Goal: Navigation & Orientation: Find specific page/section

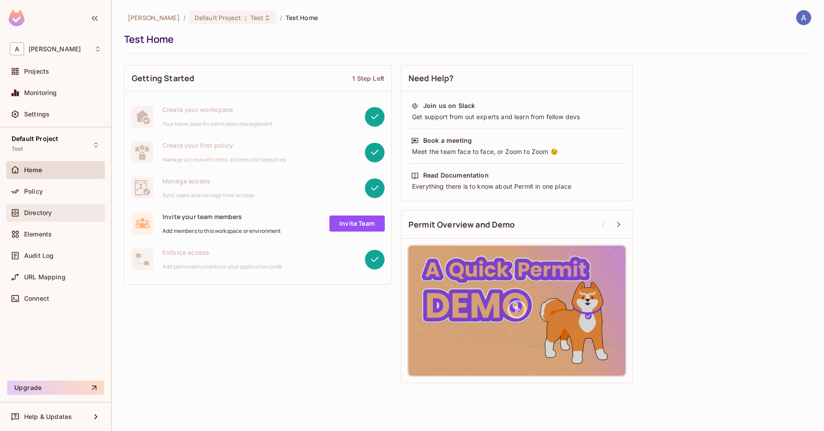
click at [49, 206] on div "Directory" at bounding box center [55, 213] width 99 height 18
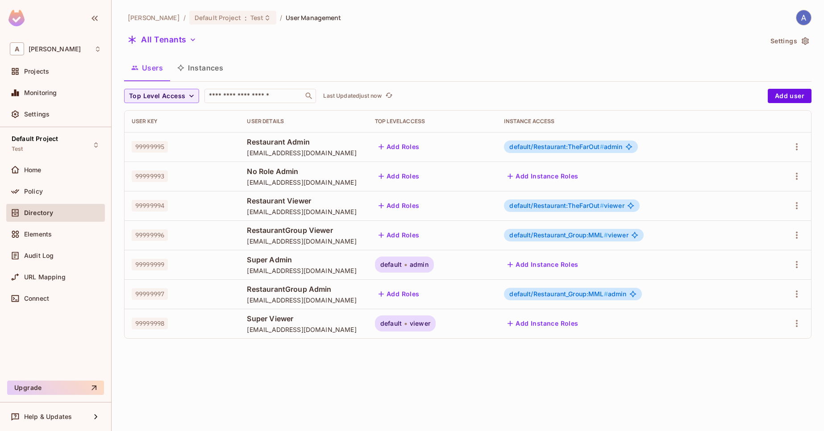
click at [213, 75] on button "Instances" at bounding box center [200, 68] width 60 height 22
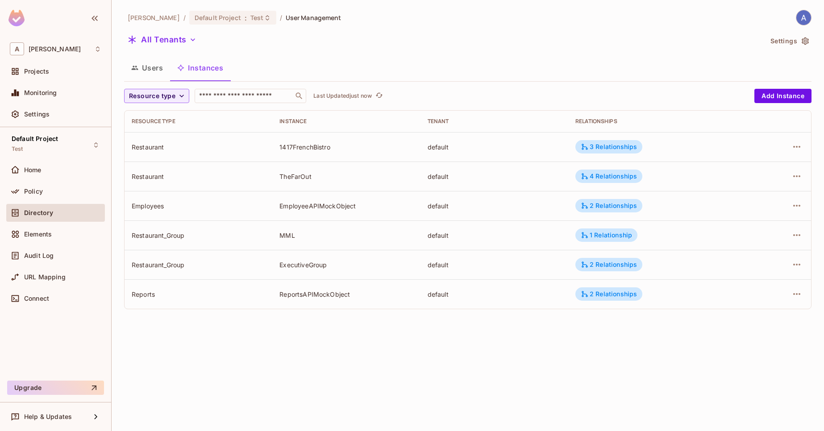
click at [147, 67] on button "Users" at bounding box center [147, 68] width 46 height 22
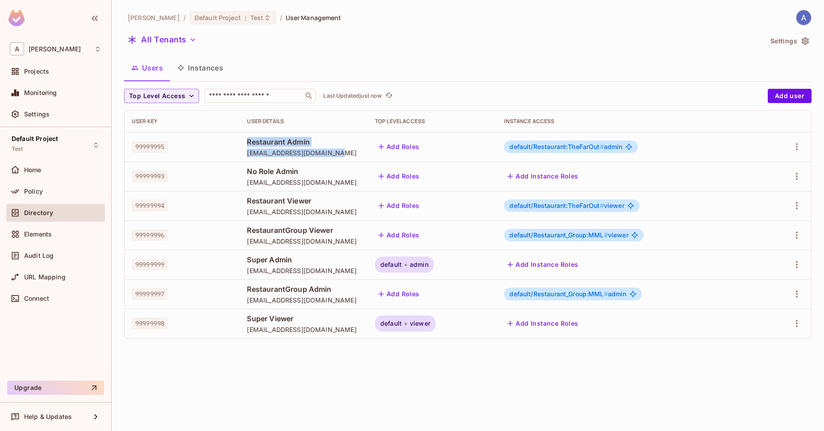
drag, startPoint x: 234, startPoint y: 141, endPoint x: 324, endPoint y: 153, distance: 90.9
click at [324, 151] on td "Restaurant Admin restaurantadmin@email.com" at bounding box center [304, 146] width 128 height 29
click at [324, 155] on span "[EMAIL_ADDRESS][DOMAIN_NAME]" at bounding box center [303, 153] width 113 height 8
drag, startPoint x: 322, startPoint y: 156, endPoint x: 233, endPoint y: 141, distance: 90.0
click at [240, 141] on td "Restaurant Admin restaurantadmin@email.com" at bounding box center [304, 146] width 128 height 29
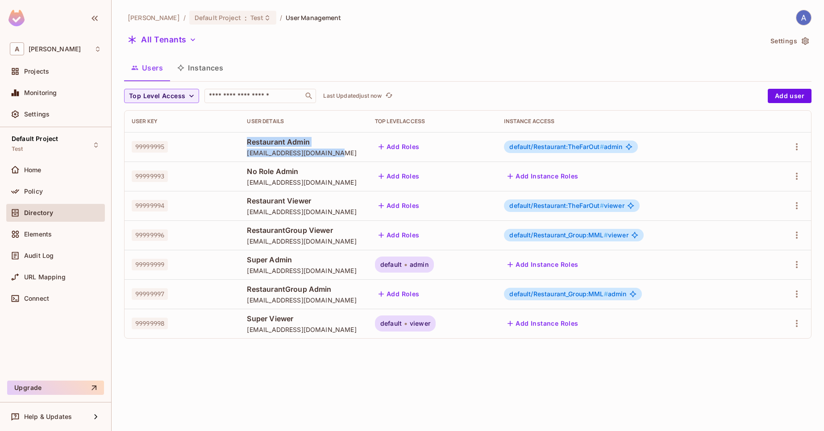
click at [310, 138] on span "Restaurant Admin" at bounding box center [303, 142] width 113 height 10
drag, startPoint x: 410, startPoint y: 95, endPoint x: 414, endPoint y: 96, distance: 4.7
click at [410, 95] on icon "refresh" at bounding box center [408, 95] width 8 height 8
click at [202, 73] on button "Instances" at bounding box center [200, 68] width 60 height 22
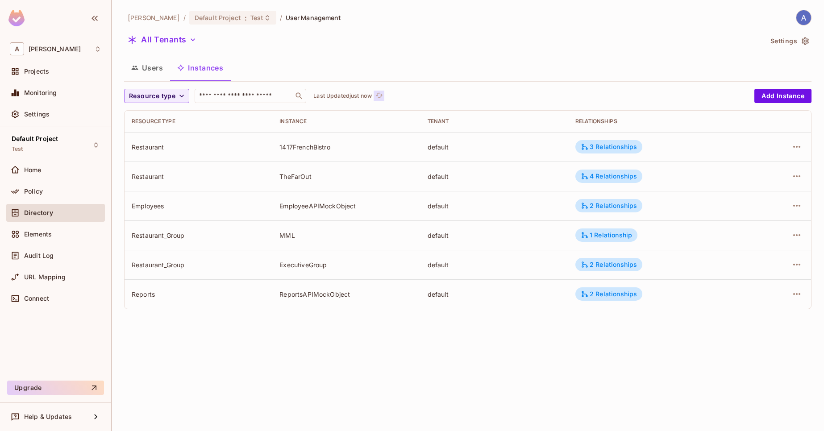
click at [378, 97] on button "Click to refresh data" at bounding box center [379, 96] width 11 height 11
click at [156, 67] on button "Users" at bounding box center [147, 68] width 46 height 22
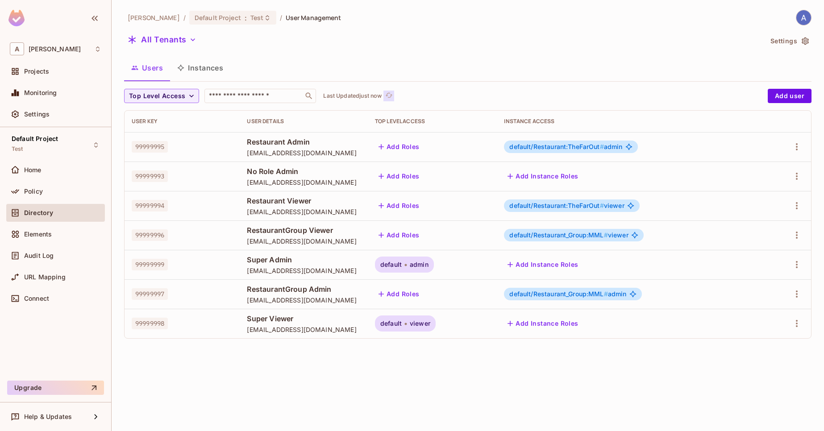
click at [392, 98] on icon "refresh" at bounding box center [389, 95] width 8 height 8
click at [392, 93] on icon "refresh" at bounding box center [389, 95] width 8 height 8
click at [393, 100] on span "refresh" at bounding box center [389, 95] width 8 height 9
click at [214, 68] on button "Instances" at bounding box center [200, 68] width 60 height 22
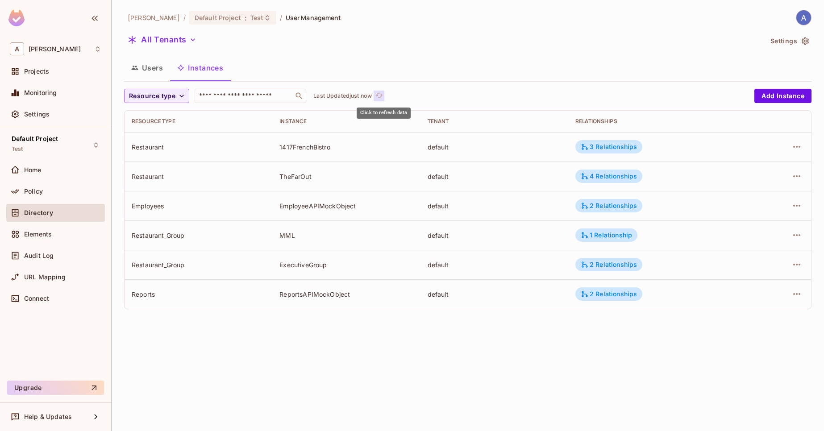
click at [381, 96] on icon "refresh" at bounding box center [379, 95] width 8 height 8
click at [378, 100] on span "Click to refresh data" at bounding box center [378, 96] width 12 height 11
click at [381, 92] on icon "refresh" at bounding box center [379, 95] width 8 height 8
click at [369, 97] on p "Last Updated just now" at bounding box center [342, 95] width 58 height 7
click at [362, 93] on p "Last Updated just now" at bounding box center [342, 95] width 58 height 7
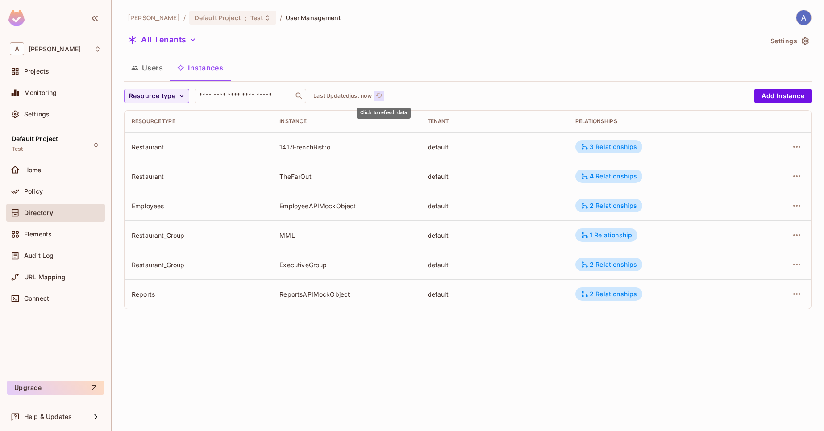
click at [382, 97] on icon "refresh" at bounding box center [379, 95] width 8 height 8
click at [141, 74] on button "Users" at bounding box center [147, 68] width 46 height 22
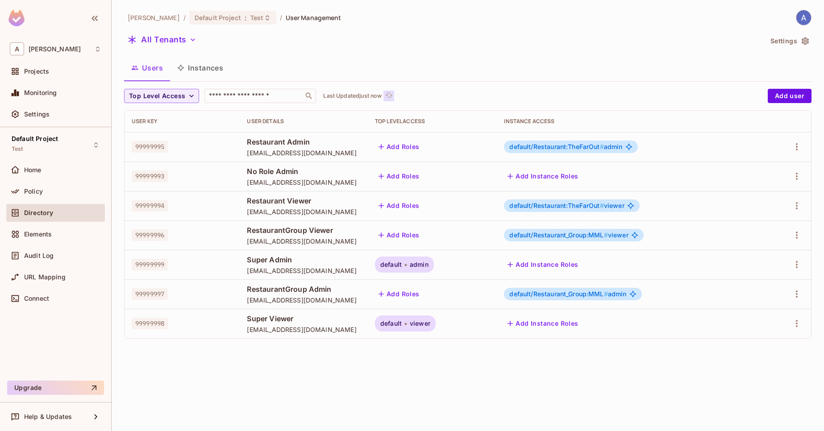
click at [393, 97] on icon "refresh" at bounding box center [389, 95] width 7 height 5
drag, startPoint x: 345, startPoint y: 299, endPoint x: 237, endPoint y: 292, distance: 108.6
click at [247, 292] on div "RestaurantGroup Admin restaurantgroupadmin@email.com" at bounding box center [303, 294] width 113 height 20
click at [247, 291] on span "RestaurantGroup Admin" at bounding box center [303, 289] width 113 height 10
drag, startPoint x: 235, startPoint y: 291, endPoint x: 338, endPoint y: 300, distance: 103.5
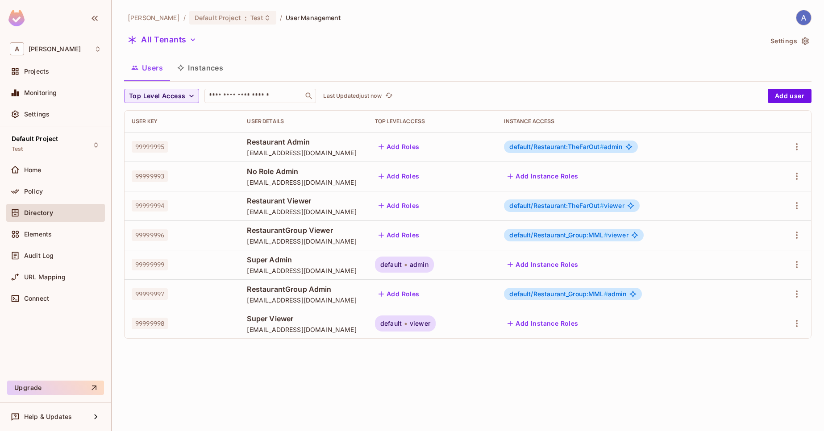
click at [338, 300] on div "RestaurantGroup Admin restaurantgroupadmin@email.com" at bounding box center [303, 294] width 113 height 20
click at [358, 303] on span "[EMAIL_ADDRESS][DOMAIN_NAME]" at bounding box center [303, 300] width 113 height 8
drag, startPoint x: 329, startPoint y: 304, endPoint x: 232, endPoint y: 291, distance: 97.6
click at [240, 291] on td "RestaurantGroup Admin restaurantgroupadmin@email.com" at bounding box center [304, 293] width 128 height 29
click at [240, 292] on td "RestaurantGroup Admin restaurantgroupadmin@email.com" at bounding box center [304, 293] width 128 height 29
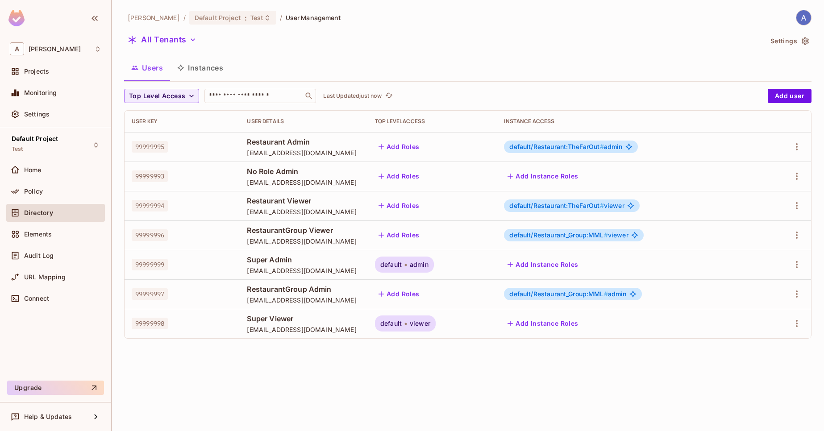
drag, startPoint x: 231, startPoint y: 291, endPoint x: 343, endPoint y: 304, distance: 113.2
click at [343, 304] on td "RestaurantGroup Admin restaurantgroupadmin@email.com" at bounding box center [304, 293] width 128 height 29
drag, startPoint x: 343, startPoint y: 301, endPoint x: 237, endPoint y: 290, distance: 106.3
click at [247, 290] on div "RestaurantGroup Admin restaurantgroupadmin@email.com" at bounding box center [303, 294] width 113 height 20
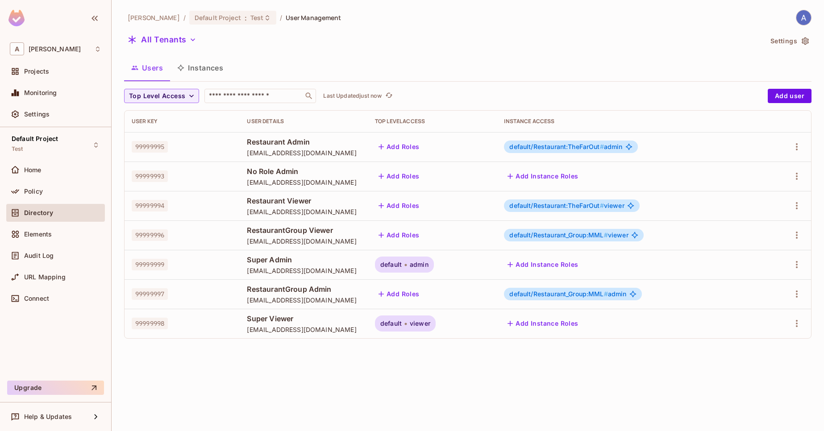
click at [223, 286] on td "99999997" at bounding box center [182, 293] width 115 height 29
drag, startPoint x: 235, startPoint y: 289, endPoint x: 341, endPoint y: 302, distance: 107.5
click at [341, 302] on div "RestaurantGroup Admin restaurantgroupadmin@email.com" at bounding box center [303, 294] width 113 height 20
click at [341, 302] on span "[EMAIL_ADDRESS][DOMAIN_NAME]" at bounding box center [303, 300] width 113 height 8
drag, startPoint x: 341, startPoint y: 302, endPoint x: 237, endPoint y: 292, distance: 104.5
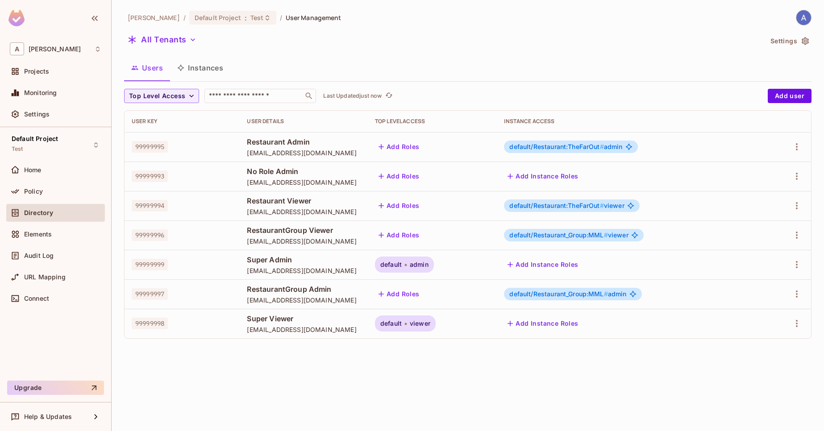
click at [247, 292] on div "RestaurantGroup Admin restaurantgroupadmin@email.com" at bounding box center [303, 294] width 113 height 20
click at [247, 291] on span "RestaurantGroup Admin" at bounding box center [303, 289] width 113 height 10
drag, startPoint x: 237, startPoint y: 291, endPoint x: 340, endPoint y: 298, distance: 102.4
click at [340, 298] on div "RestaurantGroup Admin restaurantgroupadmin@email.com" at bounding box center [303, 294] width 113 height 20
click at [341, 300] on span "[EMAIL_ADDRESS][DOMAIN_NAME]" at bounding box center [303, 300] width 113 height 8
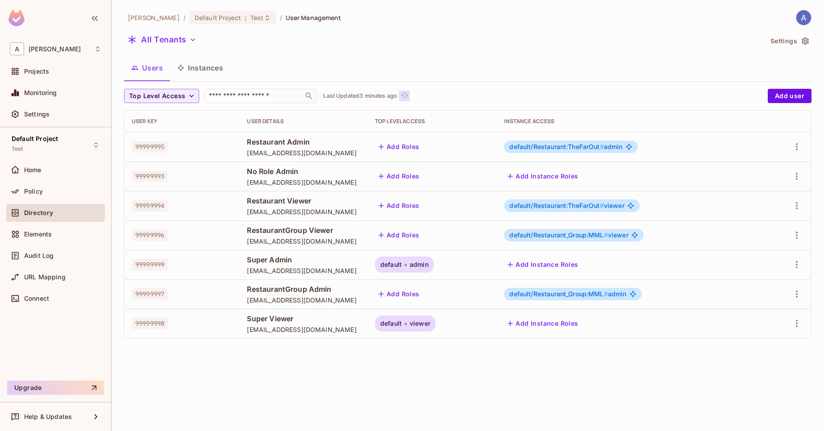
click at [407, 93] on icon "refresh" at bounding box center [405, 95] width 8 height 8
click at [393, 96] on icon "refresh" at bounding box center [389, 95] width 8 height 8
click at [210, 66] on button "Instances" at bounding box center [200, 68] width 60 height 22
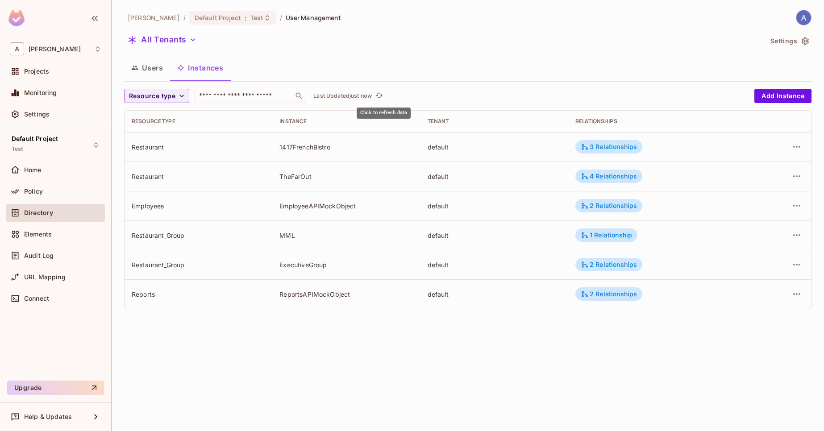
click at [378, 97] on span "Click to refresh data" at bounding box center [378, 96] width 12 height 11
click at [383, 97] on icon "refresh" at bounding box center [379, 95] width 8 height 8
click at [380, 97] on button "Click to refresh data" at bounding box center [379, 96] width 11 height 11
click at [141, 71] on button "Users" at bounding box center [147, 68] width 46 height 22
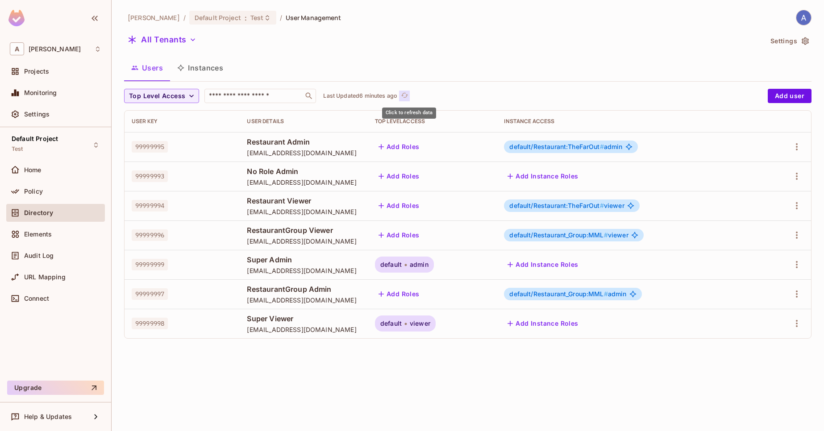
click at [406, 96] on icon "refresh" at bounding box center [405, 95] width 8 height 8
click at [218, 71] on button "Instances" at bounding box center [200, 68] width 60 height 22
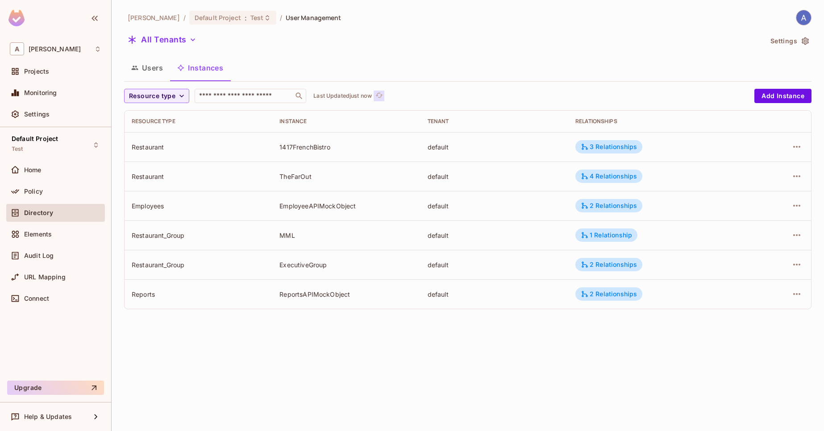
click at [380, 98] on icon "refresh" at bounding box center [379, 95] width 8 height 8
click at [146, 72] on button "Users" at bounding box center [147, 68] width 46 height 22
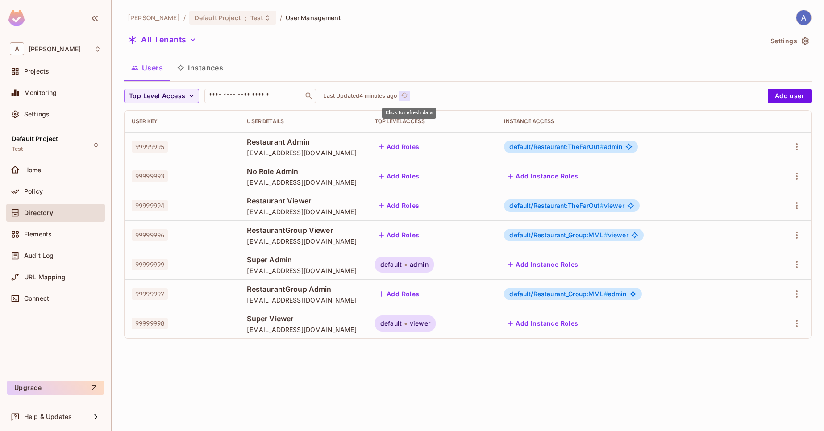
click at [405, 99] on button "Click to refresh data" at bounding box center [404, 96] width 11 height 11
click at [393, 92] on icon "refresh" at bounding box center [389, 95] width 8 height 8
click at [211, 65] on button "Instances" at bounding box center [200, 68] width 60 height 22
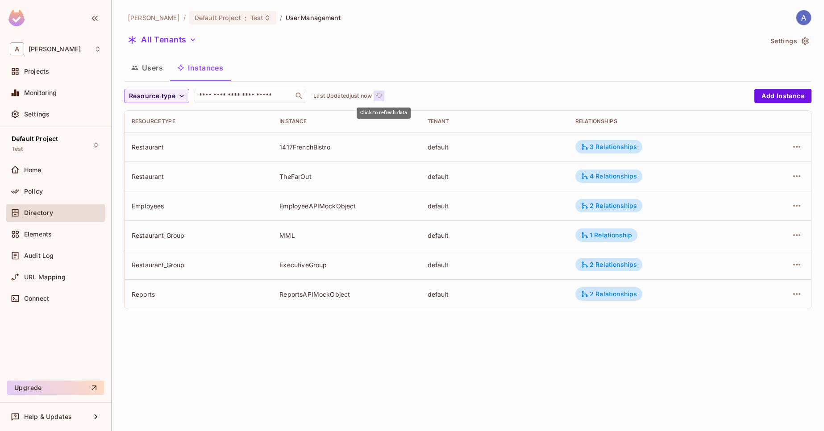
click at [383, 96] on icon "refresh" at bounding box center [378, 95] width 7 height 5
click at [158, 72] on button "Users" at bounding box center [147, 68] width 46 height 22
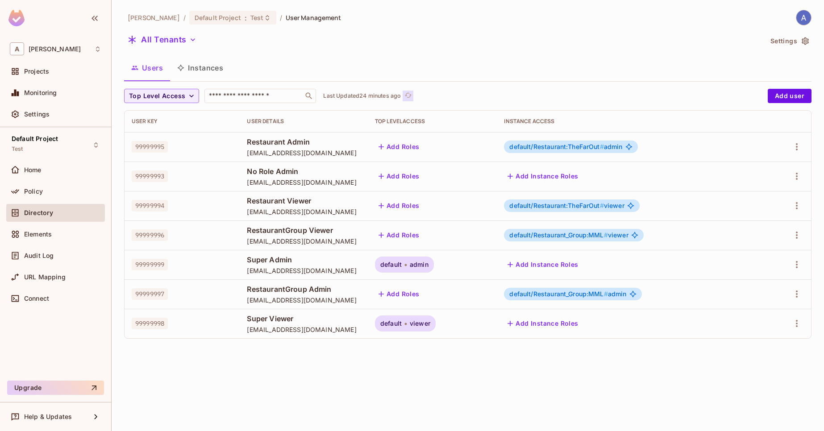
click at [412, 94] on icon "refresh" at bounding box center [408, 95] width 8 height 8
click at [202, 70] on button "Instances" at bounding box center [200, 68] width 60 height 22
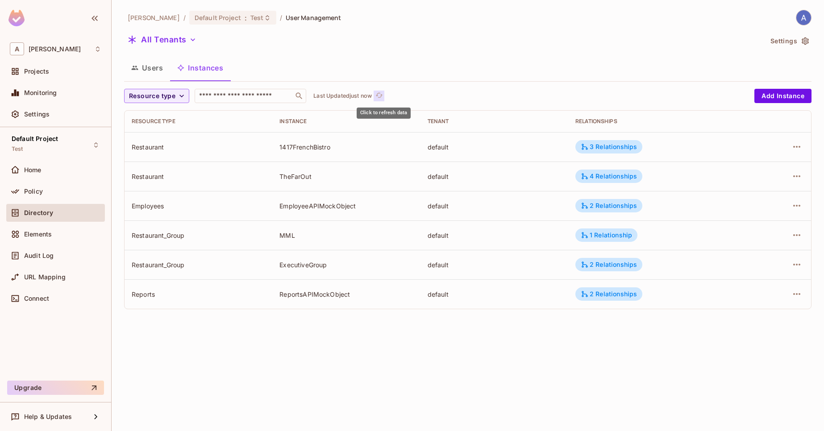
click at [383, 99] on icon "refresh" at bounding box center [379, 95] width 8 height 8
drag, startPoint x: 408, startPoint y: 100, endPoint x: 402, endPoint y: 96, distance: 7.1
click at [407, 100] on div "Resource type ​ Last Updated 4 minutes ago" at bounding box center [437, 96] width 626 height 14
click at [398, 96] on icon "refresh" at bounding box center [394, 95] width 7 height 5
click at [383, 97] on icon "refresh" at bounding box center [378, 95] width 7 height 5
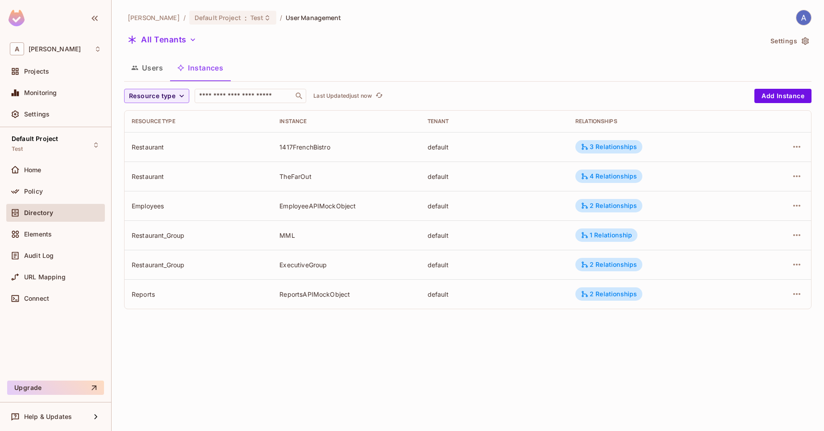
click at [141, 67] on button "Users" at bounding box center [147, 68] width 46 height 22
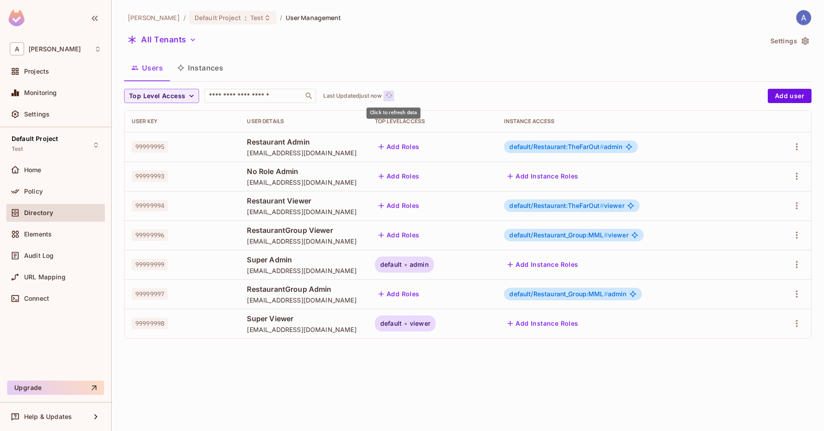
click at [394, 99] on button "Click to refresh data" at bounding box center [388, 96] width 11 height 11
click at [391, 95] on icon "refresh" at bounding box center [389, 95] width 7 height 5
click at [407, 98] on button "Click to refresh data" at bounding box center [406, 96] width 11 height 11
click at [393, 96] on icon "refresh" at bounding box center [389, 95] width 8 height 8
click at [219, 73] on button "Instances" at bounding box center [200, 68] width 60 height 22
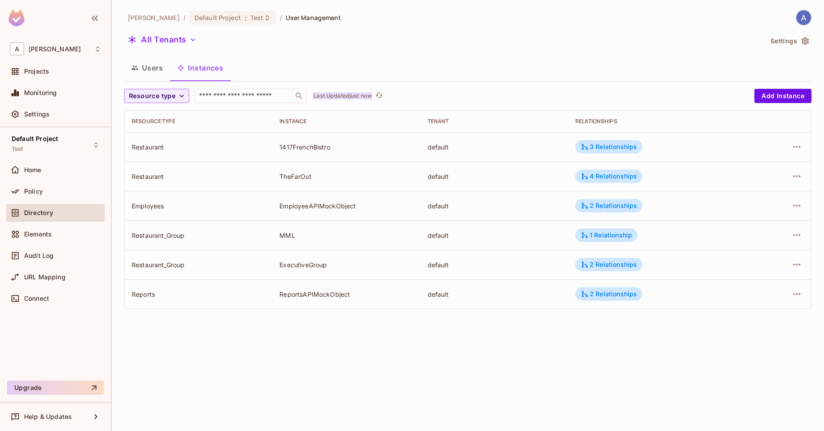
click at [357, 96] on p "Last Updated just now" at bounding box center [342, 95] width 58 height 7
click at [150, 70] on button "Users" at bounding box center [147, 68] width 46 height 22
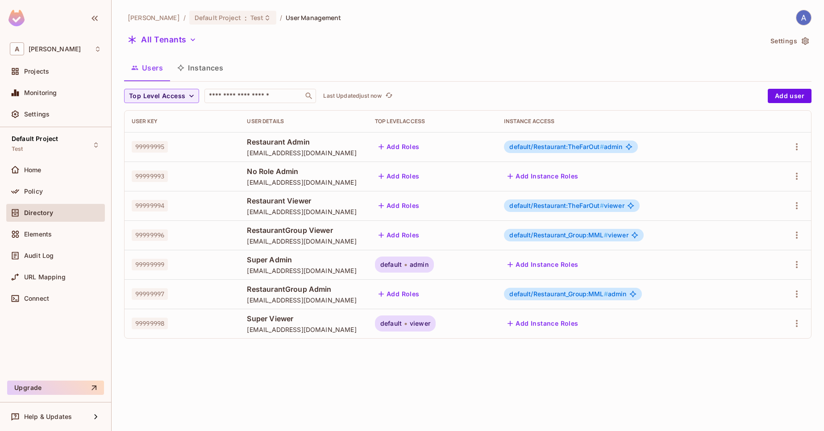
click at [225, 78] on button "Instances" at bounding box center [200, 68] width 60 height 22
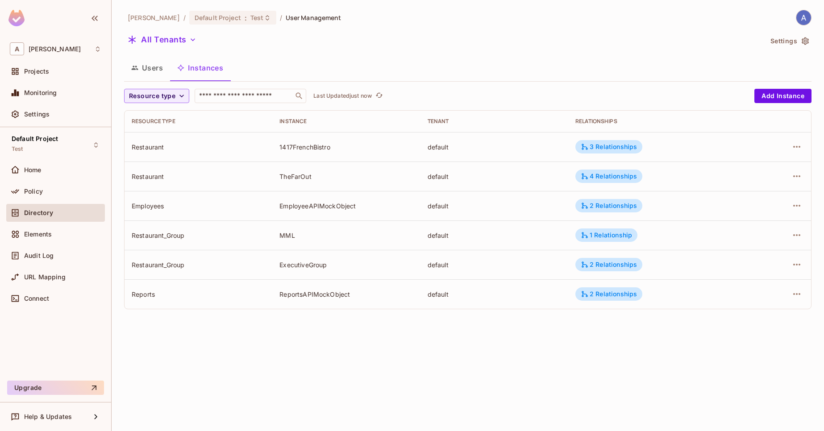
click at [160, 69] on button "Users" at bounding box center [147, 68] width 46 height 22
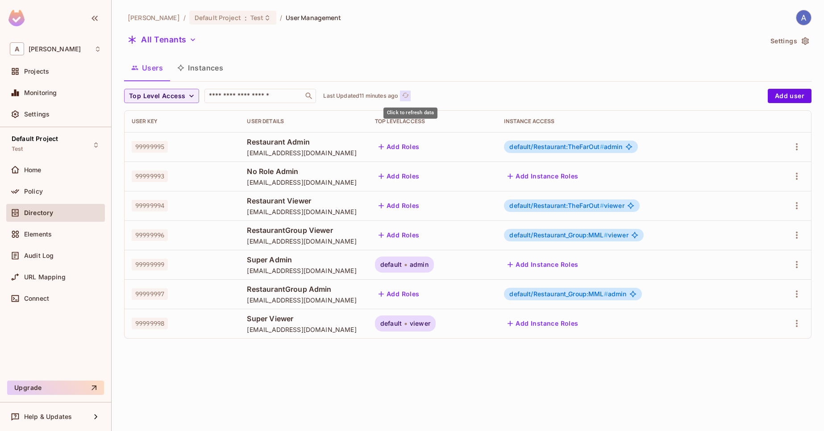
click at [411, 96] on button "Click to refresh data" at bounding box center [405, 96] width 11 height 11
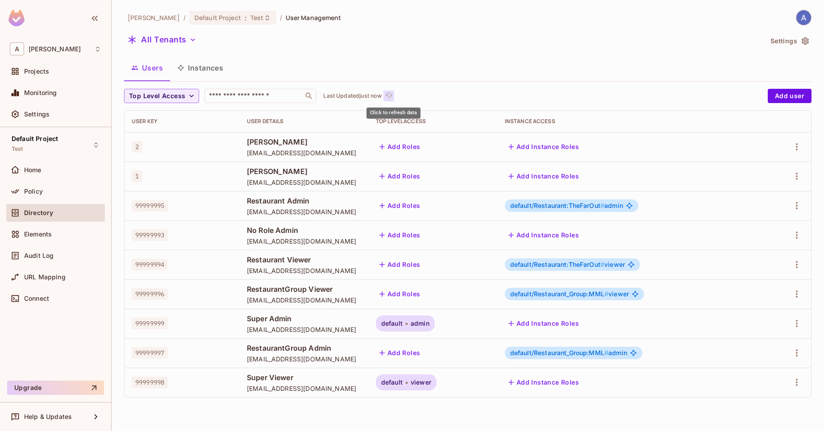
click at [392, 92] on icon "refresh" at bounding box center [389, 95] width 8 height 8
click at [393, 94] on icon "refresh" at bounding box center [389, 95] width 8 height 8
click at [391, 96] on icon "refresh" at bounding box center [389, 95] width 7 height 5
click at [393, 97] on icon "refresh" at bounding box center [389, 95] width 7 height 5
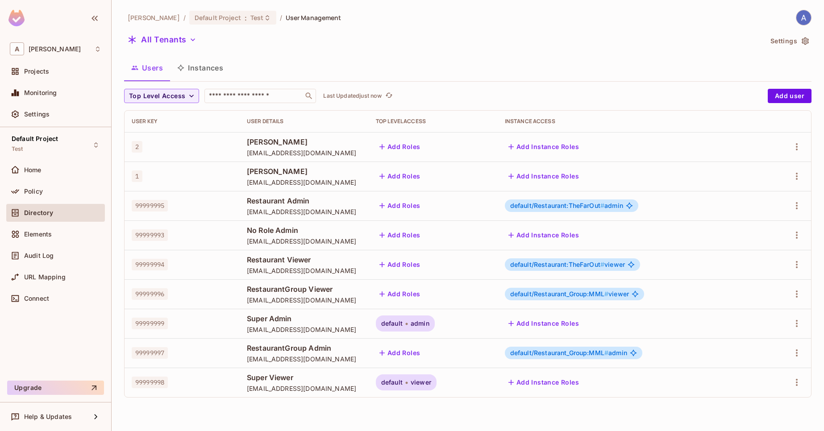
click at [409, 99] on div "Top Level Access ​ Last Updated just now" at bounding box center [443, 96] width 639 height 14
click at [405, 93] on div "Top Level Access ​ Last Updated just now" at bounding box center [443, 96] width 639 height 14
click at [395, 87] on div "[PERSON_NAME] / Default Project : Test / User Management All Tenants Settings U…" at bounding box center [467, 207] width 687 height 395
click at [401, 96] on div "Top Level Access ​ Last Updated just now" at bounding box center [443, 96] width 639 height 14
click at [390, 99] on icon "refresh" at bounding box center [389, 95] width 8 height 8
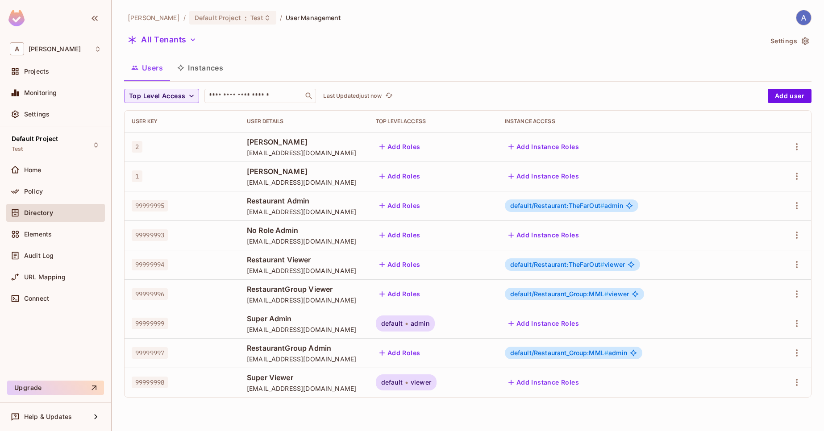
click at [208, 72] on button "Instances" at bounding box center [200, 68] width 60 height 22
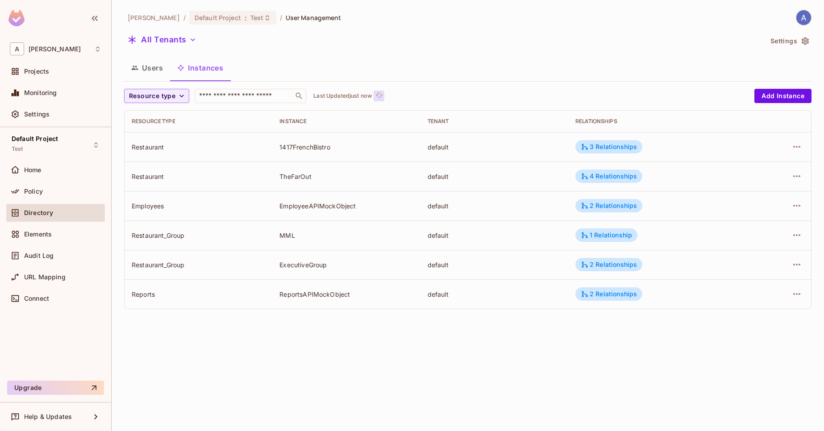
click at [380, 94] on icon "refresh" at bounding box center [379, 95] width 8 height 8
click at [154, 67] on button "Users" at bounding box center [147, 68] width 46 height 22
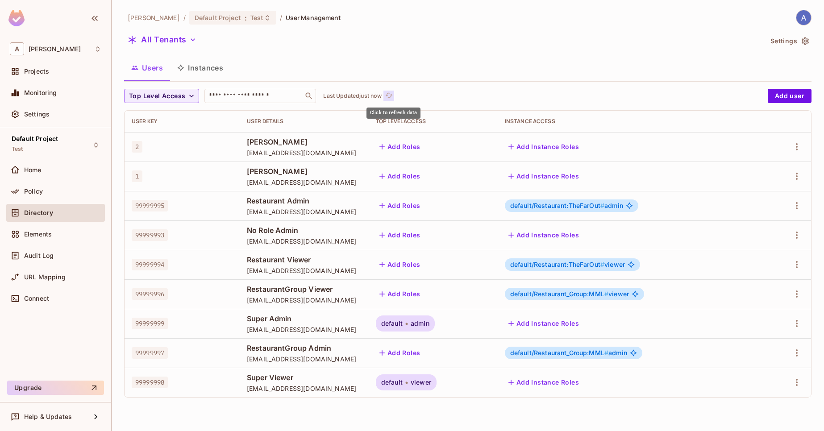
click at [393, 94] on icon "refresh" at bounding box center [389, 95] width 8 height 8
click at [391, 96] on icon "refresh" at bounding box center [389, 95] width 7 height 5
click at [381, 98] on p "Last Updated just now" at bounding box center [352, 95] width 58 height 7
click at [373, 95] on p "Last Updated just now" at bounding box center [352, 95] width 58 height 7
click at [198, 68] on button "Instances" at bounding box center [200, 68] width 60 height 22
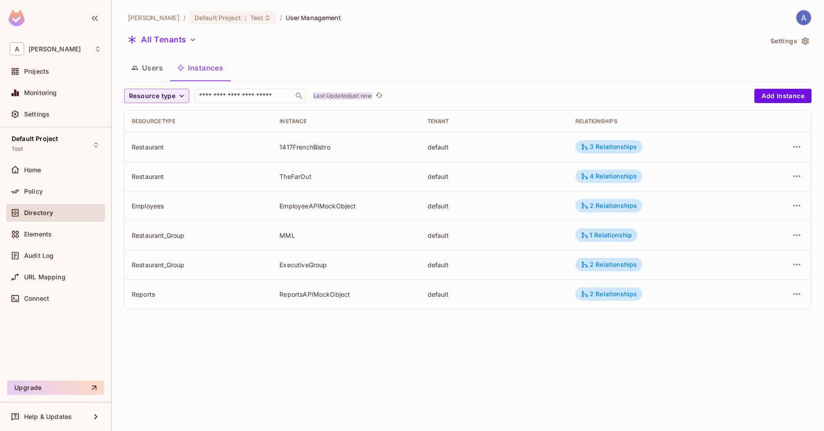
click at [368, 99] on p "Last Updated just now" at bounding box center [342, 95] width 58 height 7
click at [155, 75] on button "Users" at bounding box center [147, 68] width 46 height 22
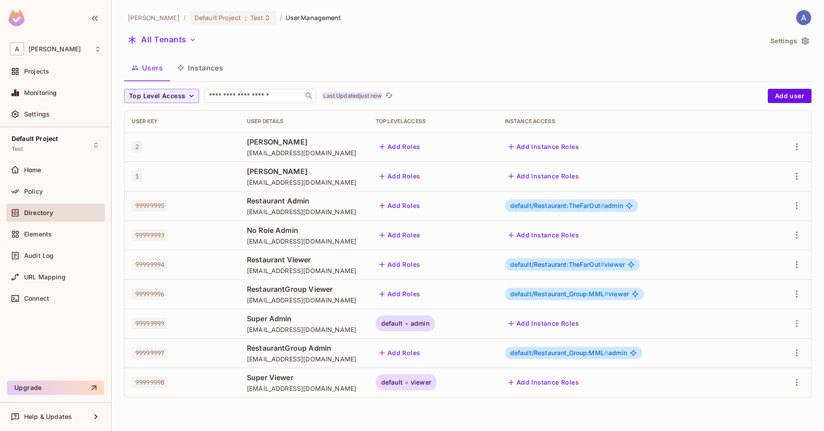
click at [372, 98] on p "Last Updated just now" at bounding box center [352, 95] width 58 height 7
click at [376, 98] on p "Last Updated just now" at bounding box center [352, 95] width 58 height 7
click at [408, 97] on icon "refresh" at bounding box center [405, 95] width 8 height 8
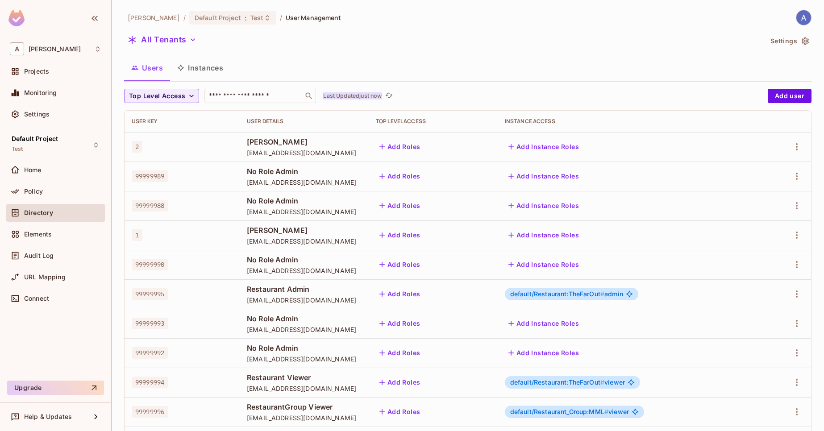
click at [381, 97] on p "Last Updated just now" at bounding box center [352, 95] width 58 height 7
drag, startPoint x: 195, startPoint y: 72, endPoint x: 206, endPoint y: 79, distance: 12.4
click at [195, 72] on button "Instances" at bounding box center [200, 68] width 60 height 22
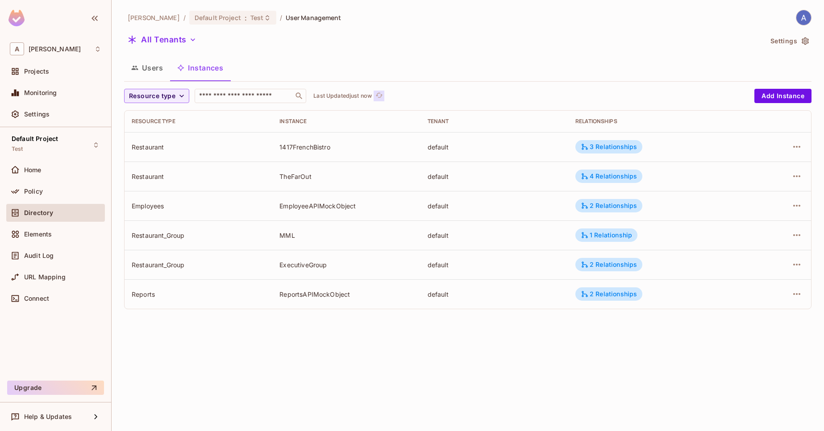
click at [383, 96] on icon "refresh" at bounding box center [379, 95] width 8 height 8
click at [141, 70] on button "Users" at bounding box center [147, 68] width 46 height 22
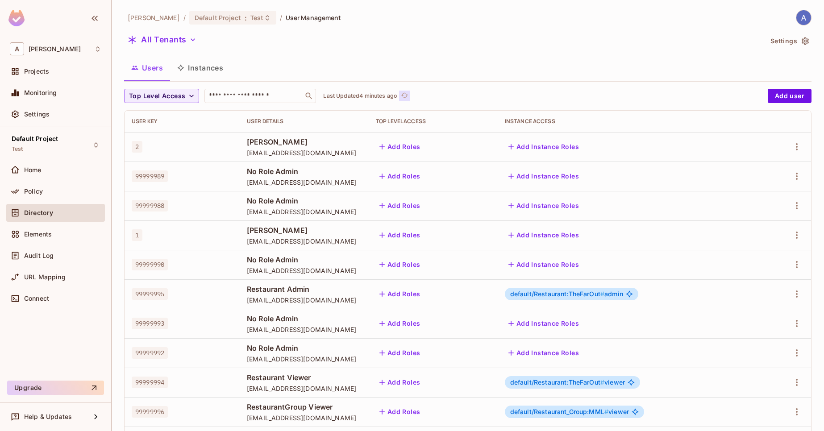
click at [408, 93] on icon "refresh" at bounding box center [404, 95] width 7 height 5
click at [397, 96] on p "Last Updated 2 minutes ago" at bounding box center [360, 95] width 74 height 7
click at [391, 99] on icon "refresh" at bounding box center [389, 95] width 8 height 8
click at [204, 65] on button "Instances" at bounding box center [200, 68] width 60 height 22
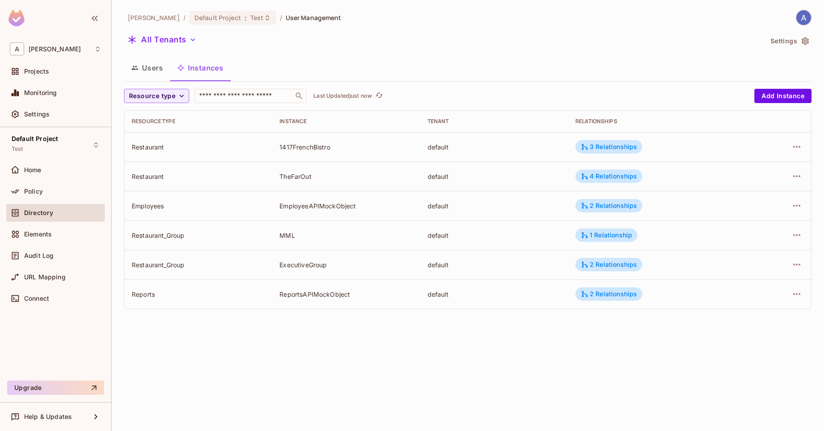
click at [149, 70] on button "Users" at bounding box center [147, 68] width 46 height 22
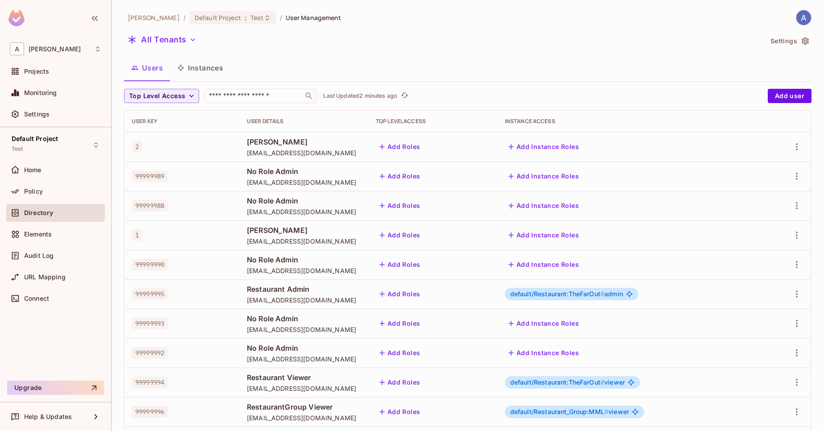
click at [368, 91] on div "Last Updated 2 minutes ago" at bounding box center [366, 96] width 87 height 11
click at [388, 99] on p "Last Updated 2 minutes ago" at bounding box center [360, 95] width 74 height 7
click at [203, 70] on button "Instances" at bounding box center [200, 68] width 60 height 22
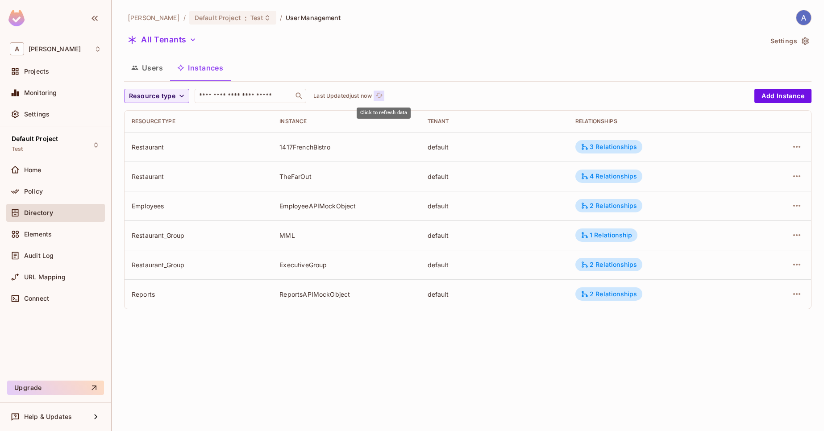
click at [383, 100] on span "refresh" at bounding box center [379, 95] width 8 height 9
click at [378, 100] on span "Click to refresh data" at bounding box center [378, 96] width 12 height 11
click at [383, 96] on icon "refresh" at bounding box center [378, 95] width 7 height 5
click at [372, 98] on p "Last Updated just now" at bounding box center [342, 95] width 58 height 7
click at [149, 62] on button "Users" at bounding box center [147, 68] width 46 height 22
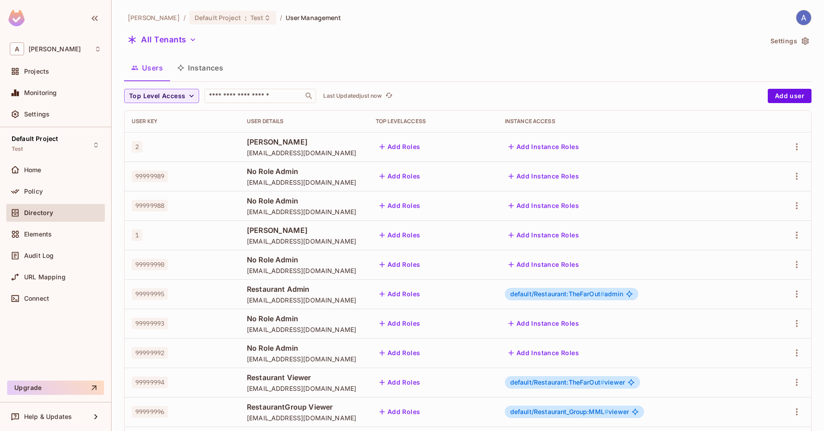
drag, startPoint x: 395, startPoint y: 96, endPoint x: 400, endPoint y: 107, distance: 11.4
click at [393, 96] on icon "refresh" at bounding box center [389, 95] width 8 height 8
click at [191, 70] on button "Instances" at bounding box center [200, 68] width 60 height 22
